Goal: Find contact information

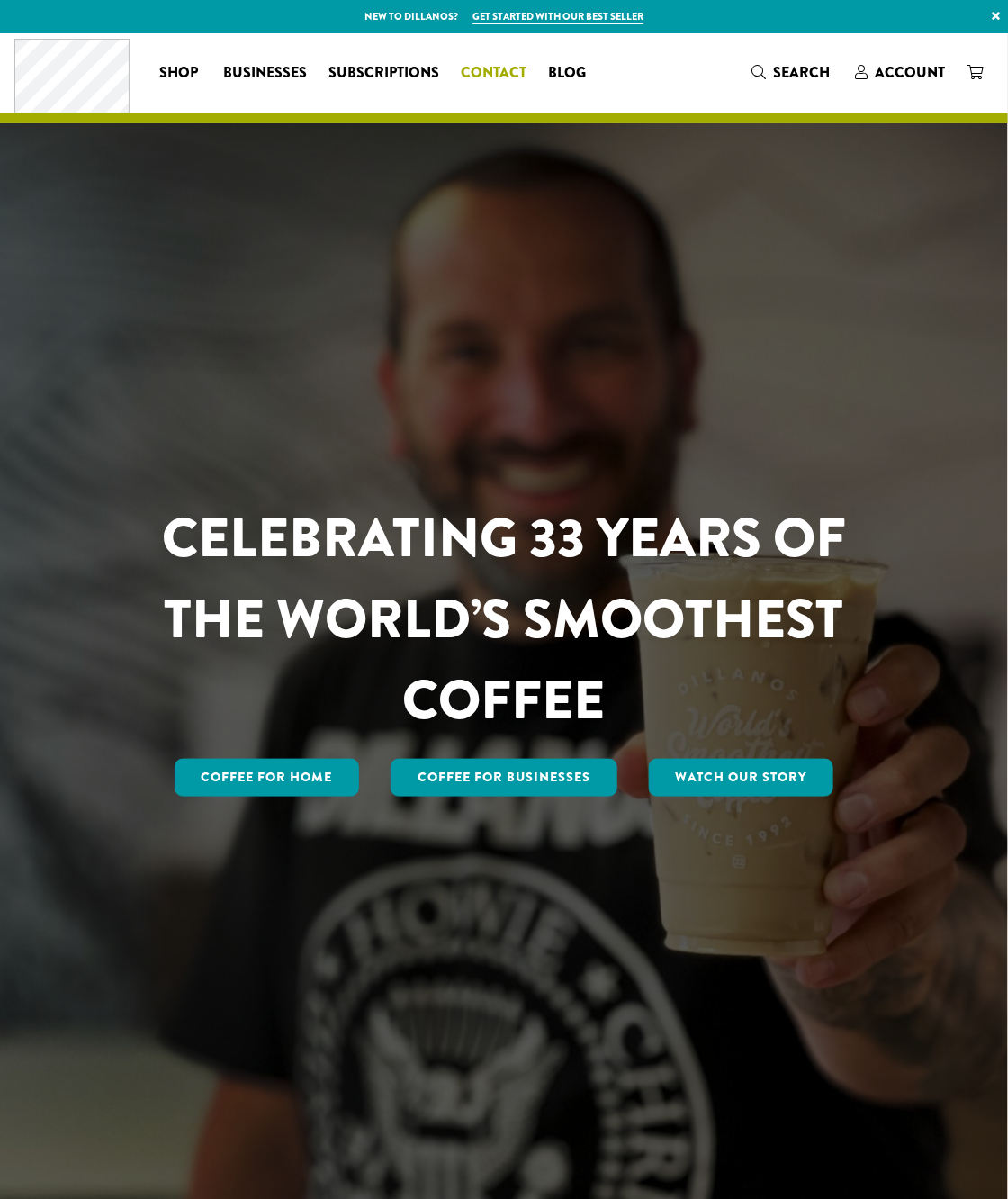
click at [493, 69] on span "Contact" at bounding box center [493, 73] width 66 height 23
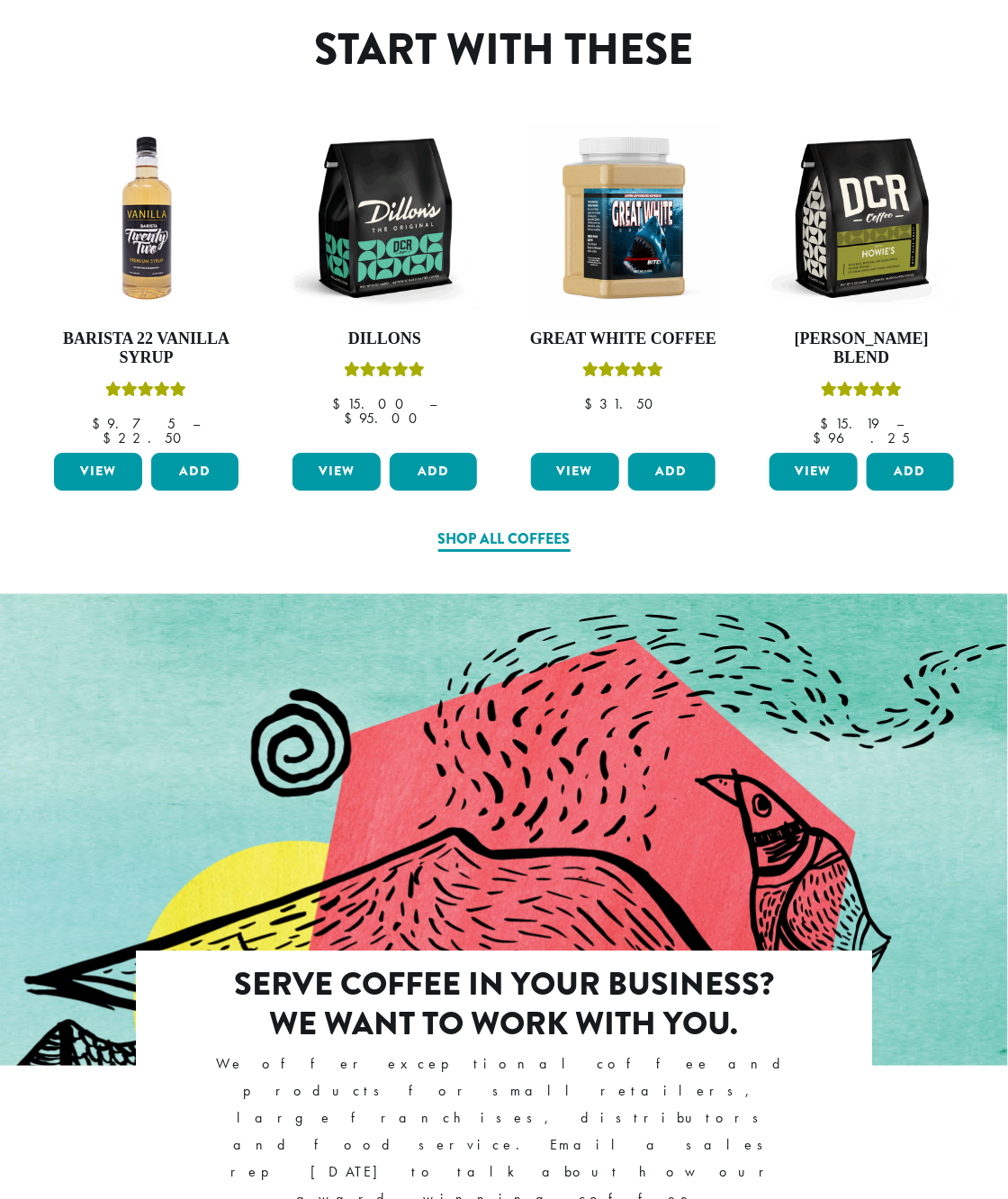
scroll to position [2159, 0]
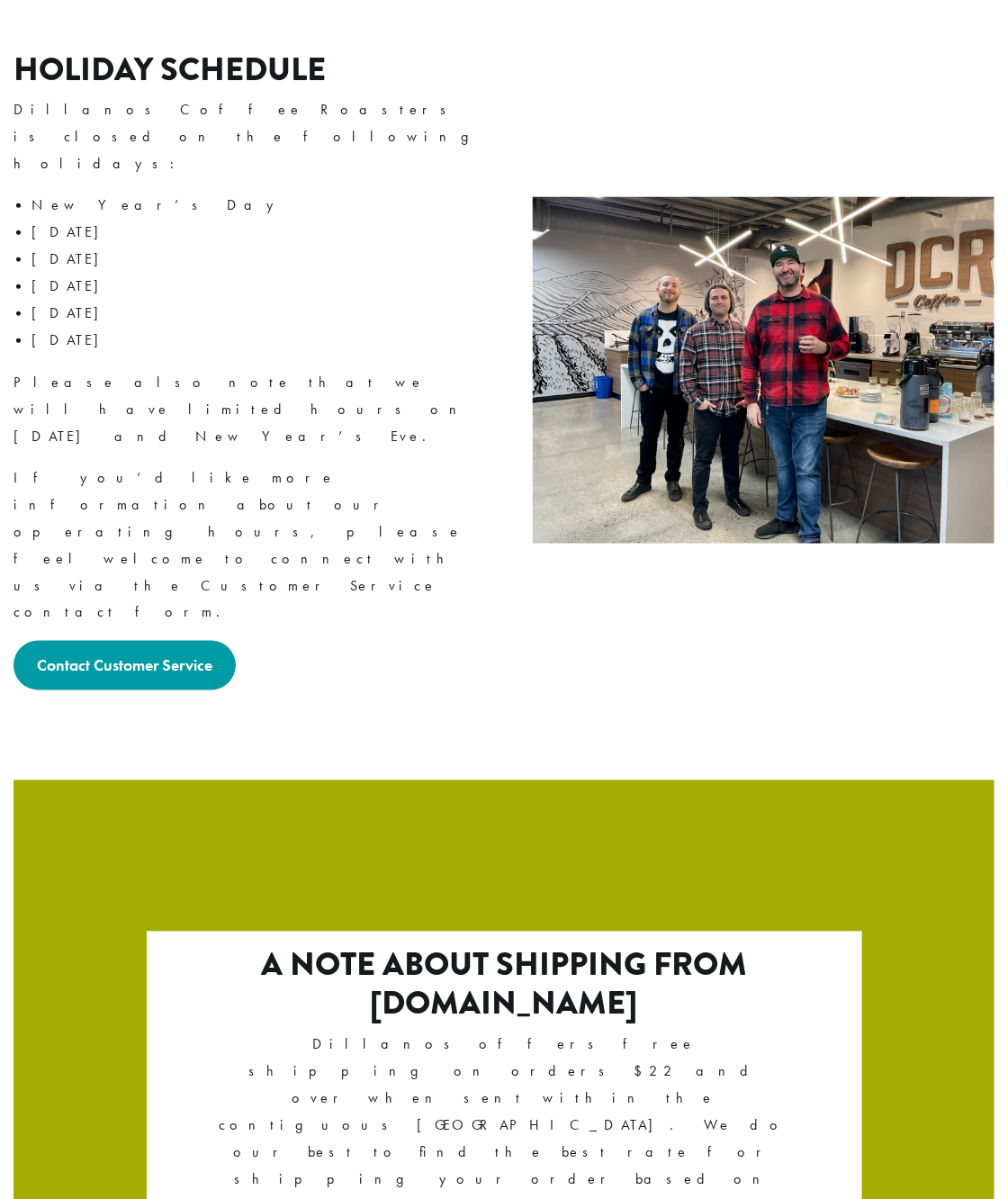
scroll to position [2586, 0]
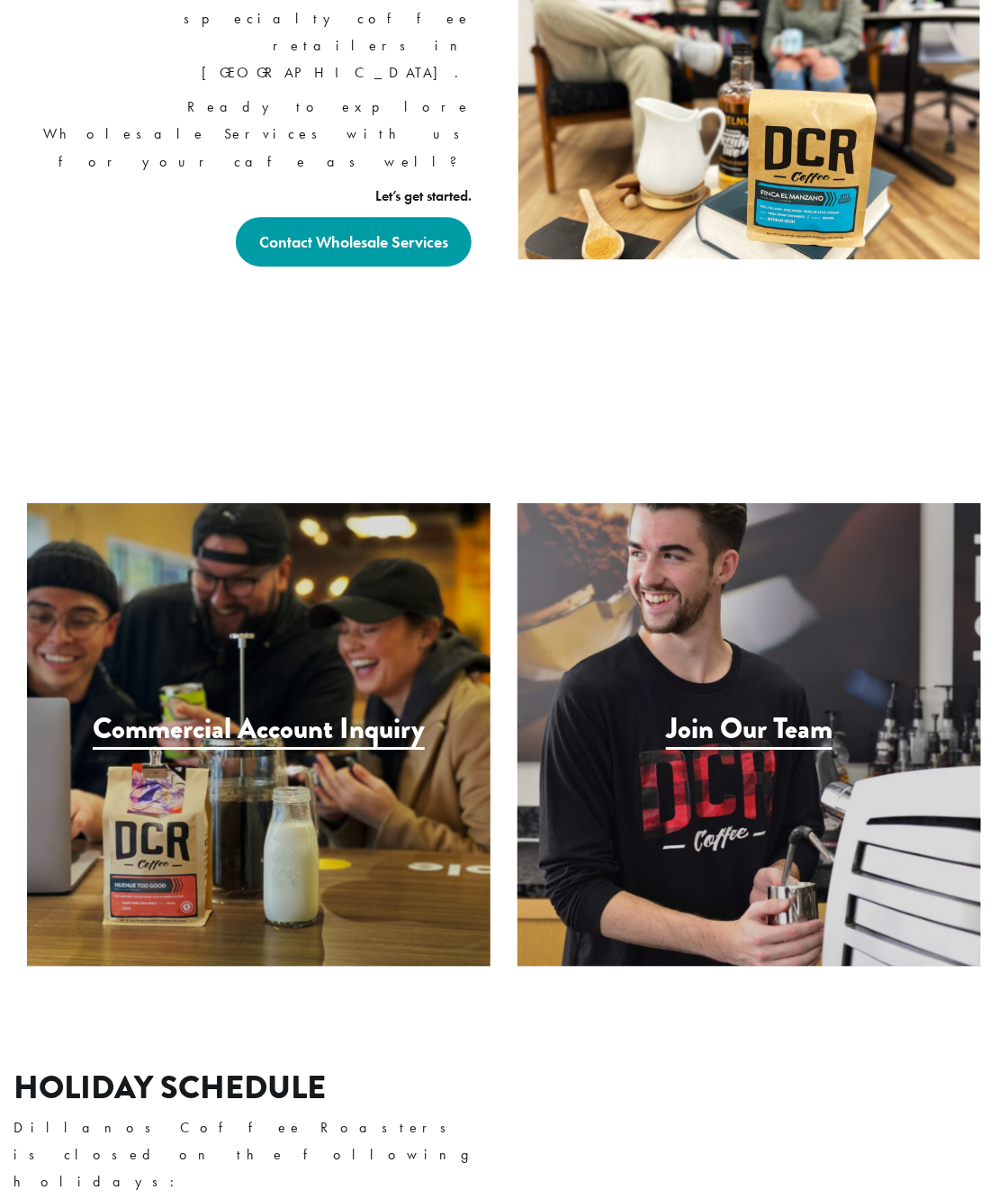
scroll to position [1619, 0]
